Goal: Share content

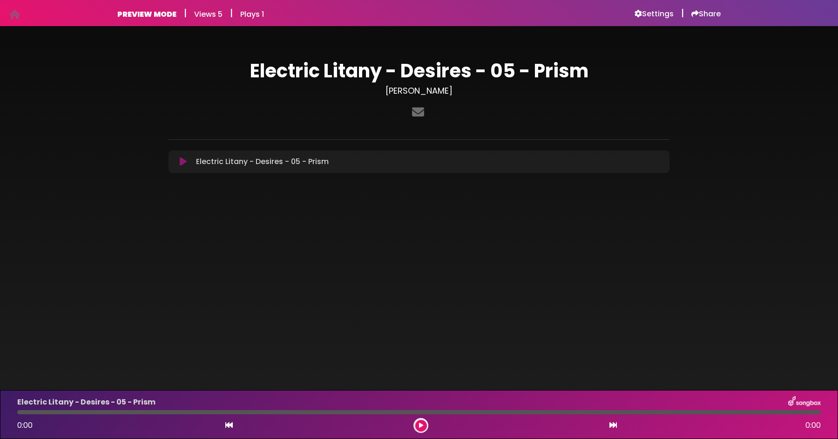
click at [442, 65] on h1 "Electric Litany - Desires - 05 - Prism" at bounding box center [419, 71] width 501 height 22
click at [276, 72] on h1 "Electric Litany - Desires - 05 - Prism" at bounding box center [419, 71] width 501 height 22
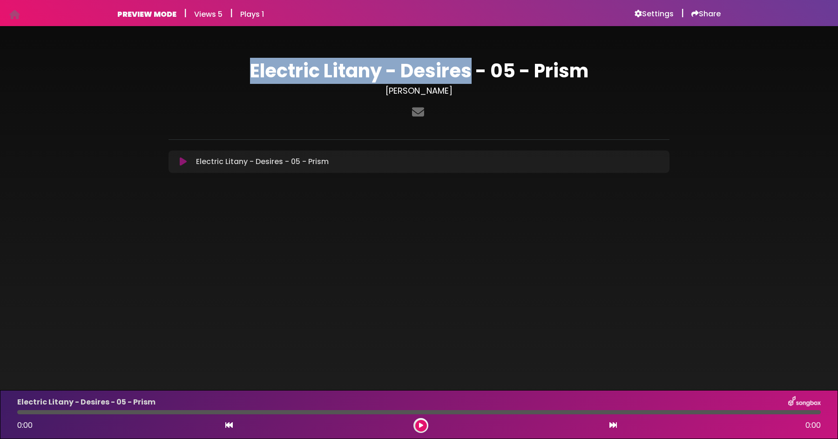
drag, startPoint x: 249, startPoint y: 70, endPoint x: 473, endPoint y: 69, distance: 223.9
click at [473, 69] on h1 "Electric Litany - Desires - 05 - Prism" at bounding box center [419, 71] width 501 height 22
copy h1 "Electric Litany - Desires"
click at [14, 15] on icon at bounding box center [14, 14] width 11 height 0
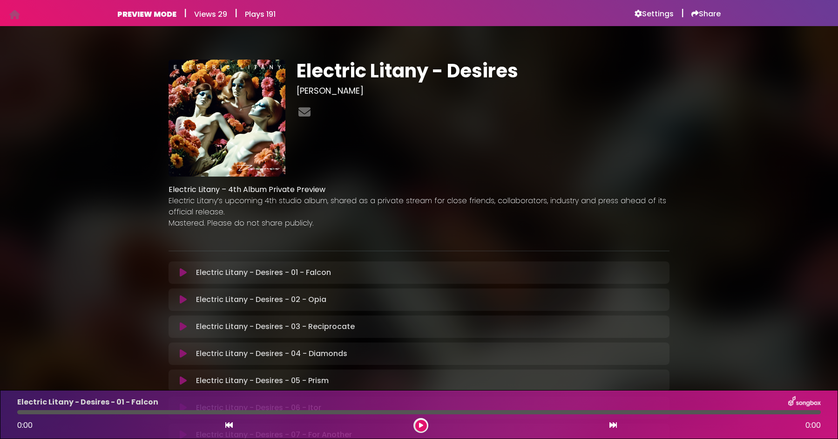
drag, startPoint x: 168, startPoint y: 190, endPoint x: 325, endPoint y: 226, distance: 161.5
click at [325, 226] on div "Electric Litany – 4th Album Private Preview Electric Litany’s upcoming 4th stud…" at bounding box center [419, 212] width 501 height 56
copy div "Electric Litany – 4th Album Private Preview Electric Litany’s upcoming 4th stud…"
